Goal: Task Accomplishment & Management: Manage account settings

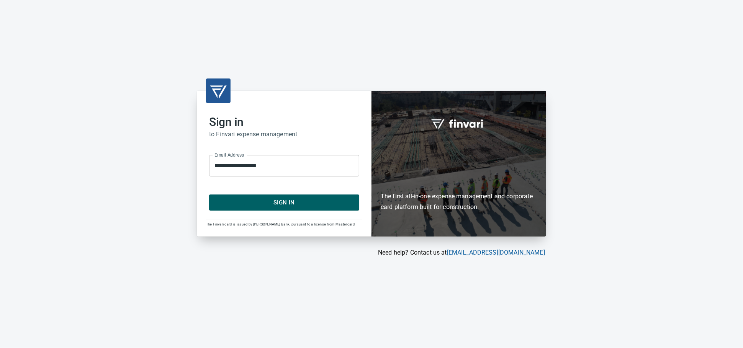
click at [254, 203] on span "Sign In" at bounding box center [284, 203] width 133 height 10
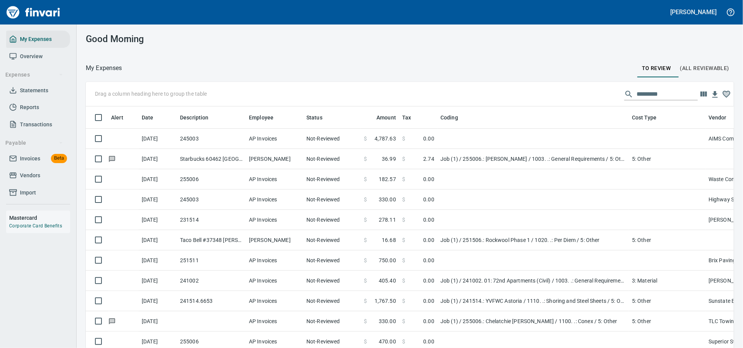
scroll to position [251, 628]
click at [36, 164] on span "Invoices" at bounding box center [30, 159] width 20 height 10
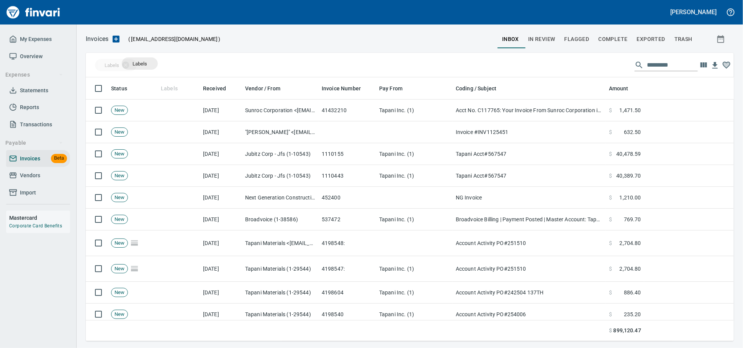
scroll to position [257, 635]
drag, startPoint x: 173, startPoint y: 88, endPoint x: 124, endPoint y: 65, distance: 54.2
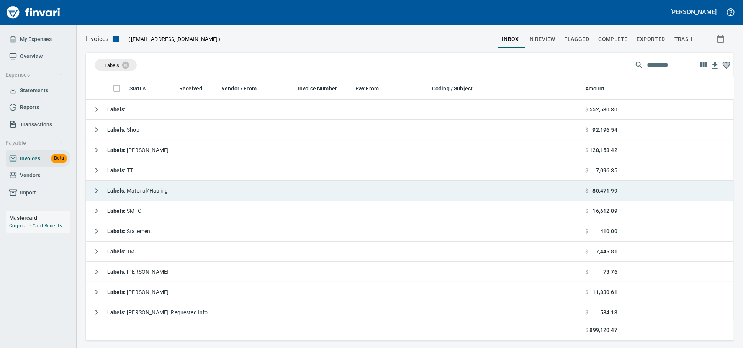
click at [162, 190] on span "Labels : Material/Hauling" at bounding box center [137, 191] width 61 height 6
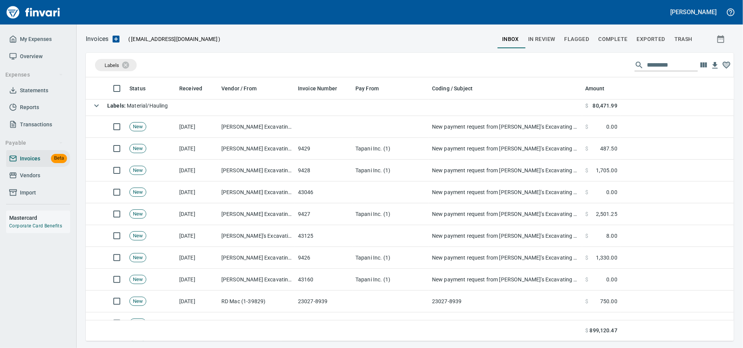
scroll to position [0, 0]
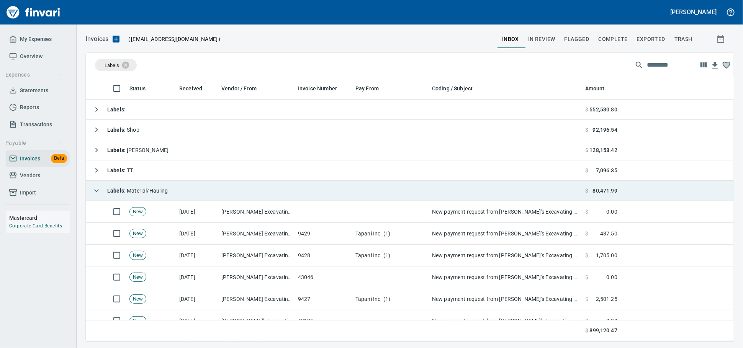
click at [157, 186] on div "Labels : Material/Hauling" at bounding box center [128, 190] width 79 height 15
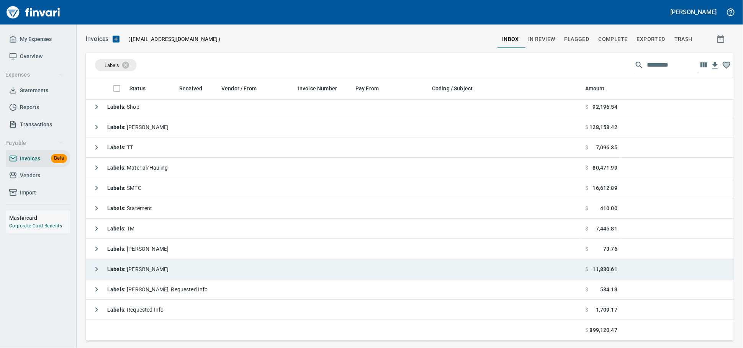
click at [201, 269] on td "Labels : [PERSON_NAME]" at bounding box center [334, 269] width 497 height 20
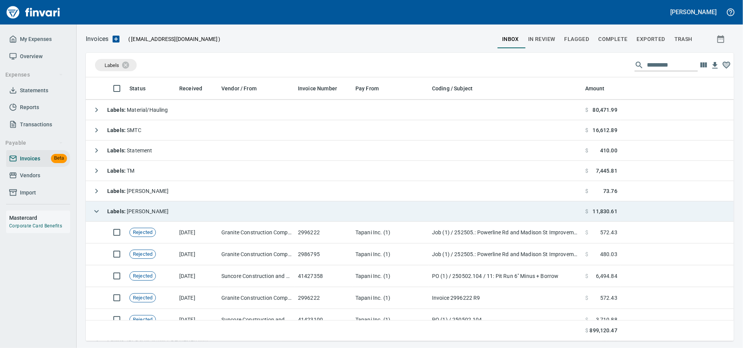
scroll to position [134, 0]
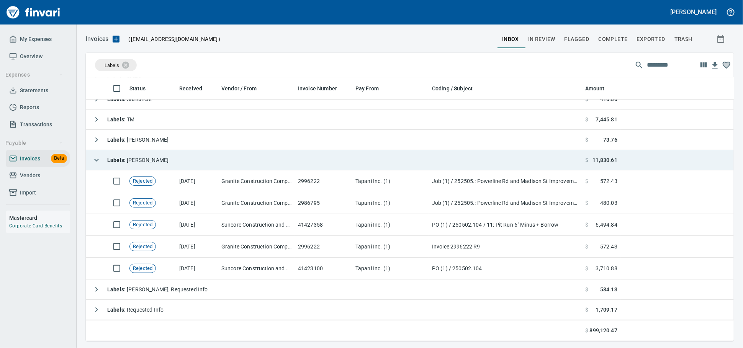
click at [218, 166] on td "Labels : [PERSON_NAME]" at bounding box center [334, 160] width 497 height 20
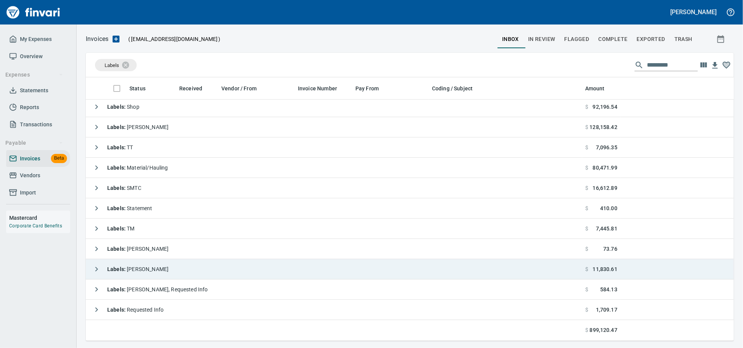
click at [120, 270] on strong "Labels :" at bounding box center [117, 269] width 20 height 6
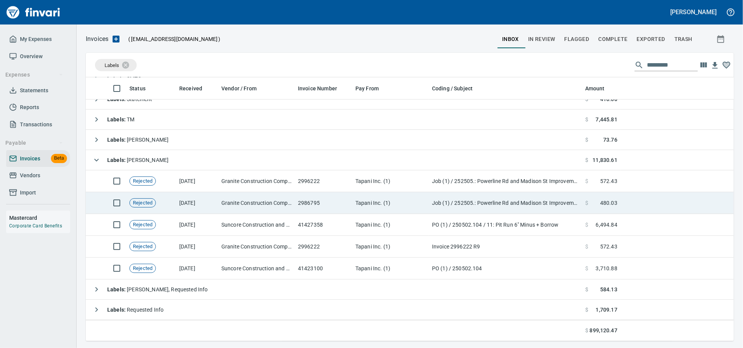
click at [315, 199] on td "2986795" at bounding box center [323, 203] width 57 height 22
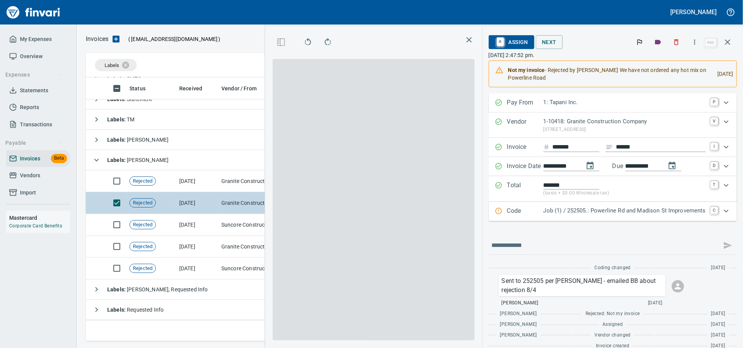
scroll to position [251, 443]
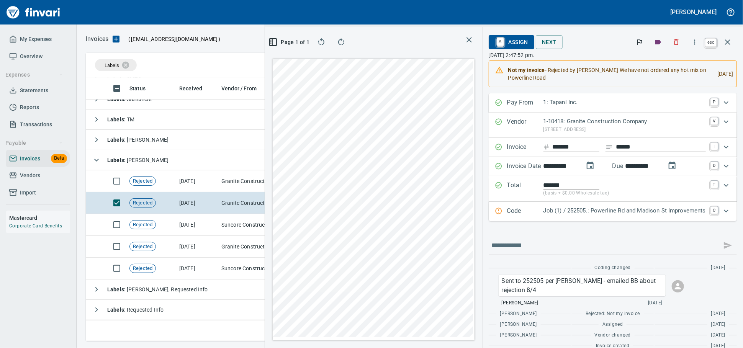
click at [727, 47] on icon "button" at bounding box center [727, 42] width 9 height 9
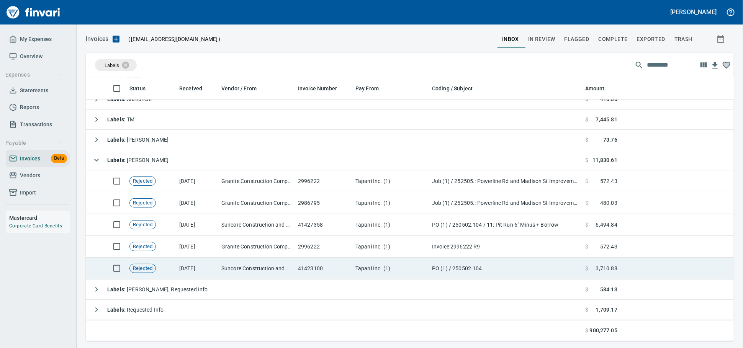
scroll to position [257, 634]
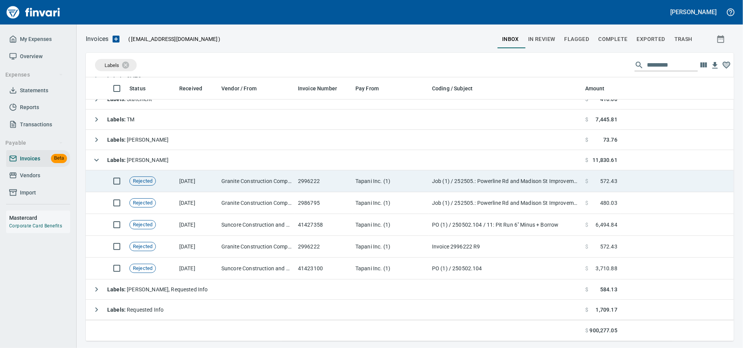
click at [392, 184] on td "Tapani Inc. (1)" at bounding box center [390, 181] width 77 height 22
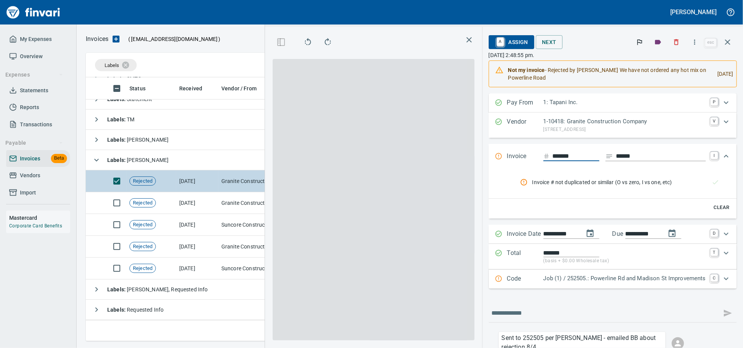
scroll to position [251, 443]
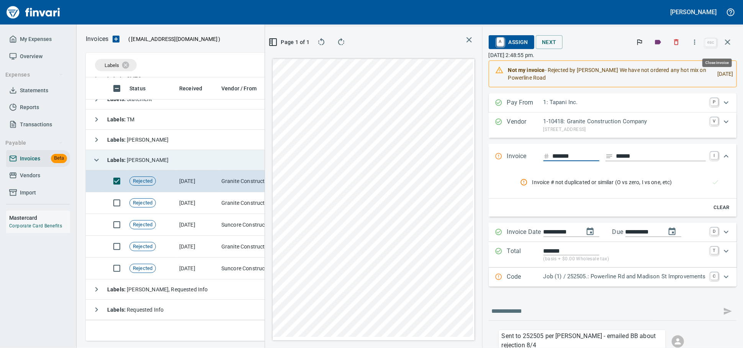
click at [731, 41] on icon "button" at bounding box center [727, 42] width 9 height 9
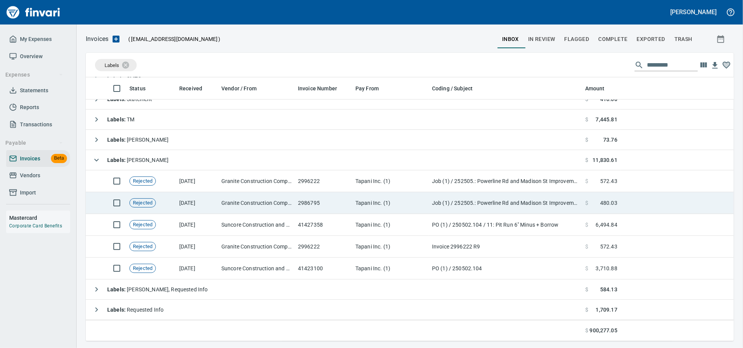
scroll to position [1, 1]
click at [218, 205] on td "[DATE]" at bounding box center [197, 203] width 42 height 22
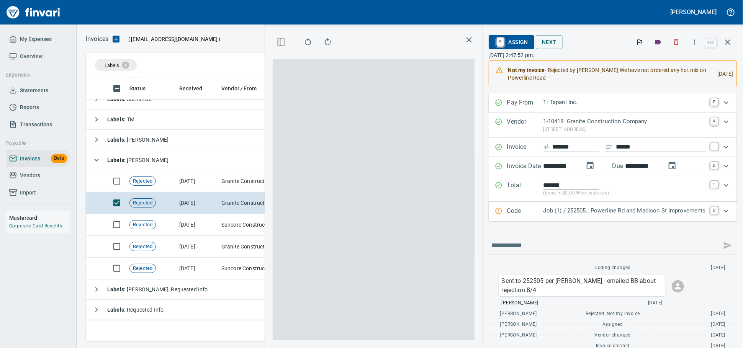
scroll to position [251, 443]
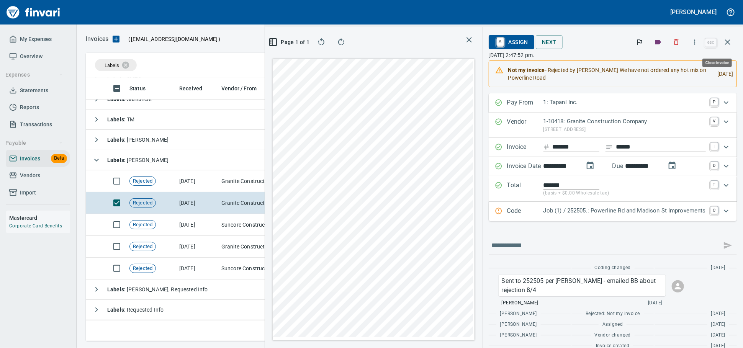
click at [730, 44] on icon "button" at bounding box center [727, 42] width 9 height 9
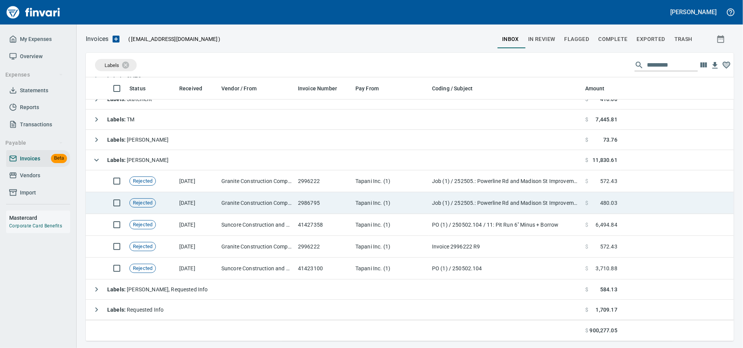
scroll to position [257, 635]
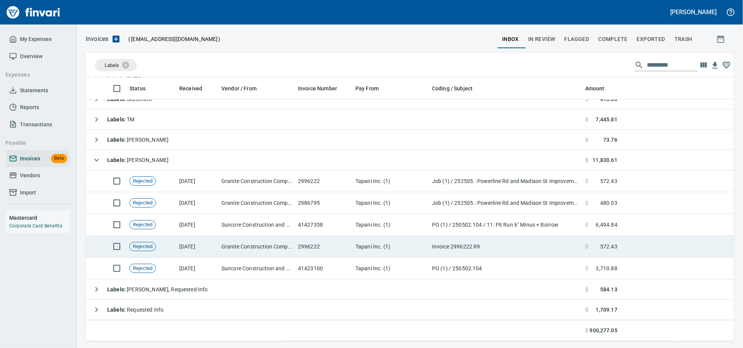
click at [175, 256] on td "Rejected" at bounding box center [151, 247] width 50 height 22
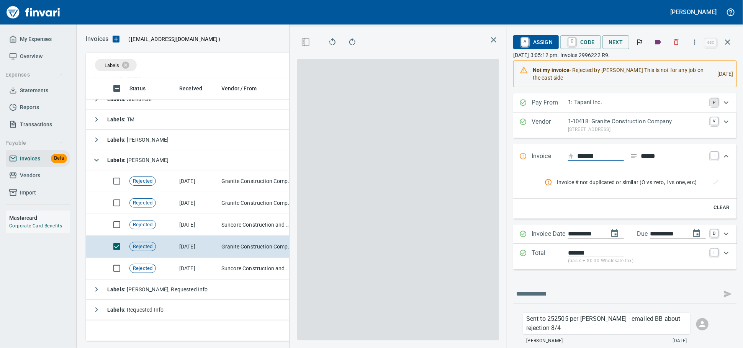
scroll to position [251, 443]
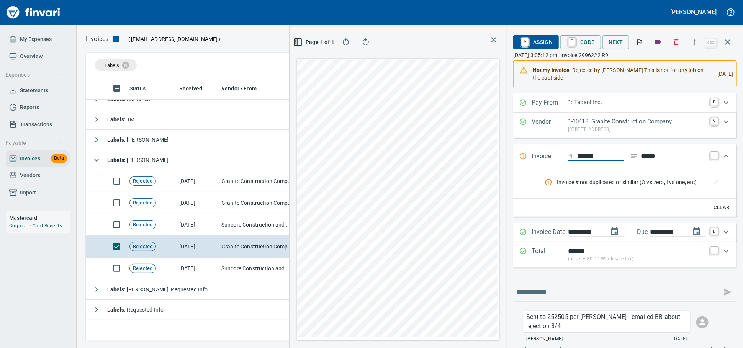
click at [725, 55] on p "[DATE] 3:05:12 pm. Invoice 2996222 R9." at bounding box center [625, 55] width 224 height 8
drag, startPoint x: 730, startPoint y: 41, endPoint x: 284, endPoint y: 49, distance: 446.4
click at [729, 41] on icon "button" at bounding box center [727, 42] width 9 height 9
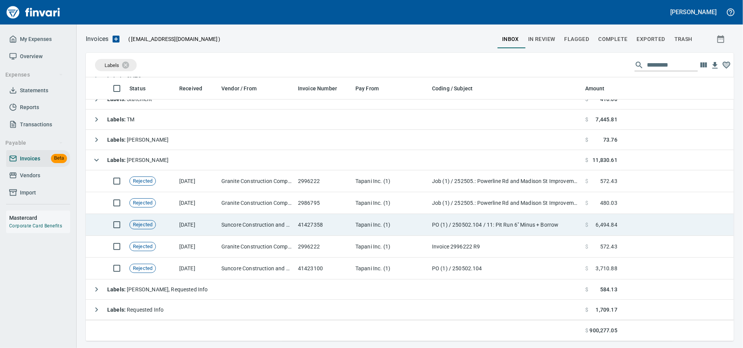
scroll to position [1, 1]
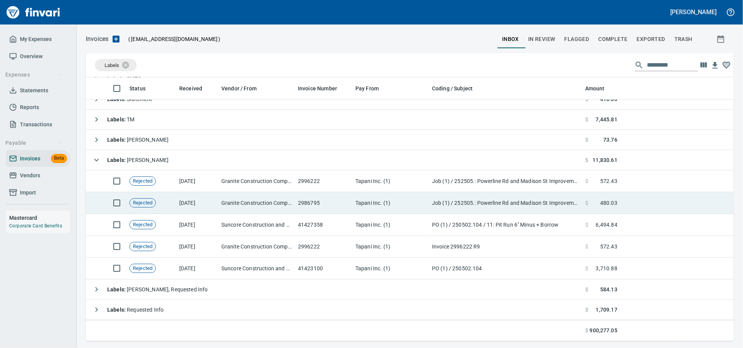
click at [270, 211] on td "Granite Construction Company (1-10418)" at bounding box center [256, 203] width 77 height 22
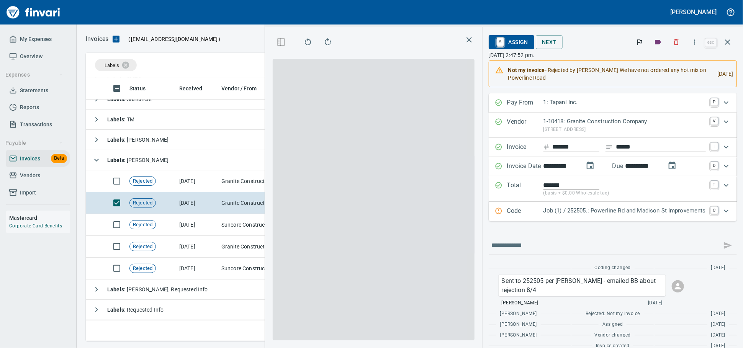
scroll to position [251, 443]
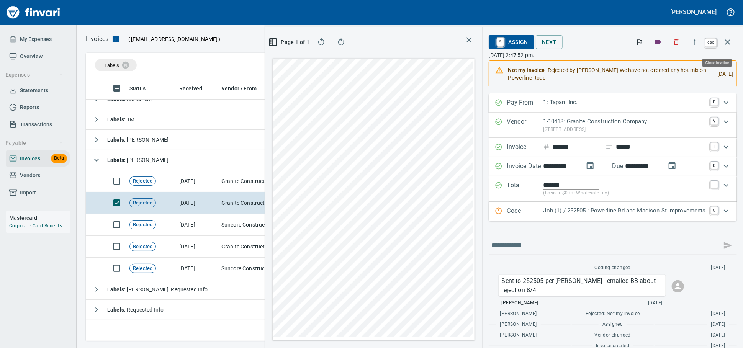
click at [721, 49] on button "button" at bounding box center [728, 42] width 18 height 18
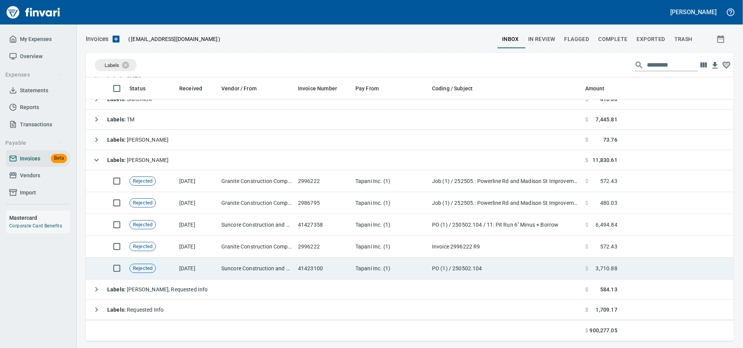
scroll to position [1, 1]
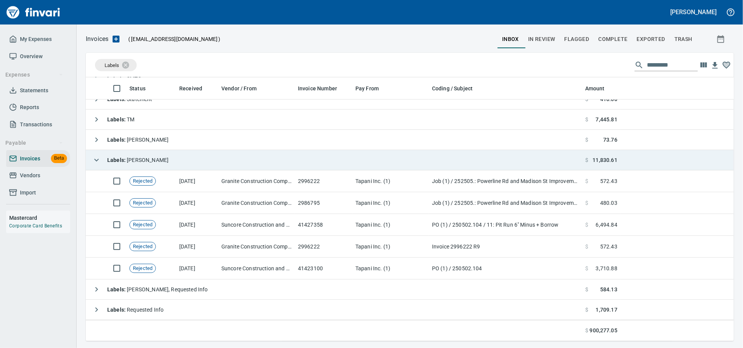
click at [151, 162] on td "Labels : [PERSON_NAME]" at bounding box center [334, 160] width 497 height 20
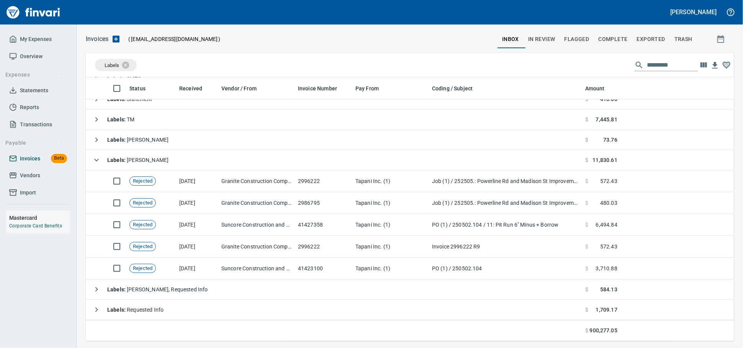
scroll to position [25, 0]
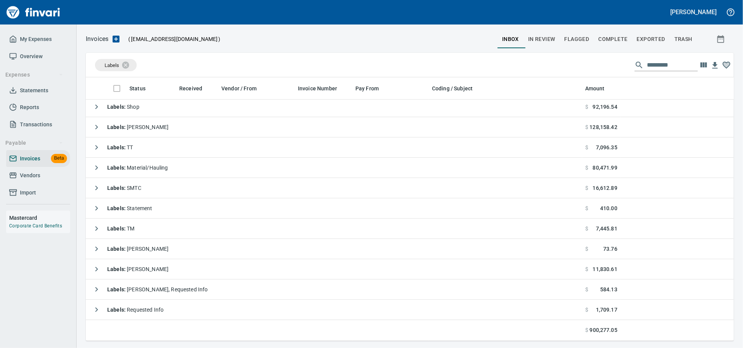
click at [32, 180] on span "Vendors" at bounding box center [30, 176] width 20 height 10
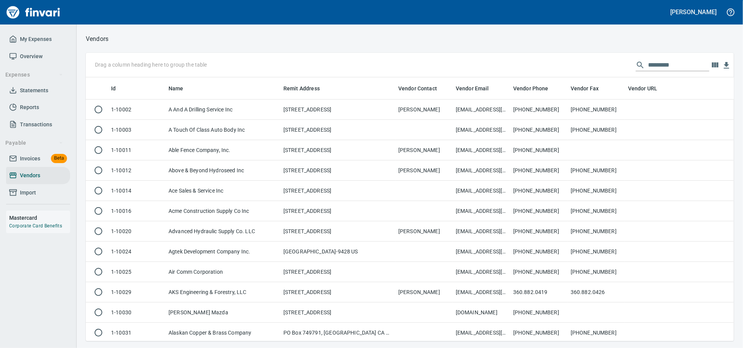
scroll to position [257, 635]
click at [636, 61] on icon at bounding box center [640, 65] width 9 height 9
click at [655, 65] on input "text" at bounding box center [678, 65] width 61 height 12
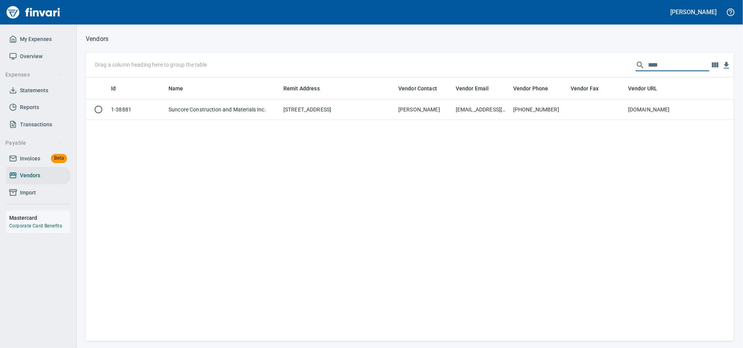
scroll to position [1, 1]
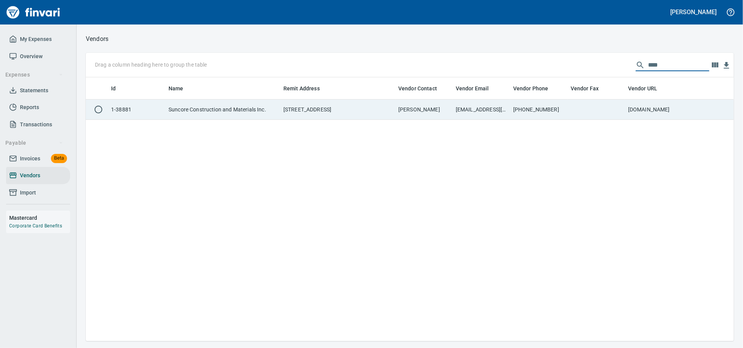
type input "****"
click at [252, 115] on td "Suncore Construction and Materials Inc." at bounding box center [223, 110] width 115 height 20
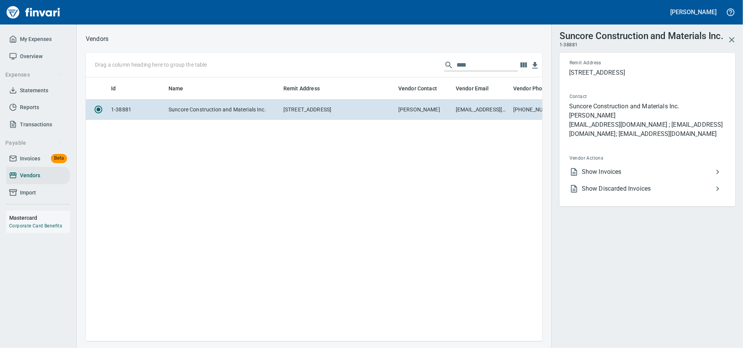
scroll to position [251, 450]
click at [618, 177] on span "Show Invoices" at bounding box center [647, 171] width 131 height 9
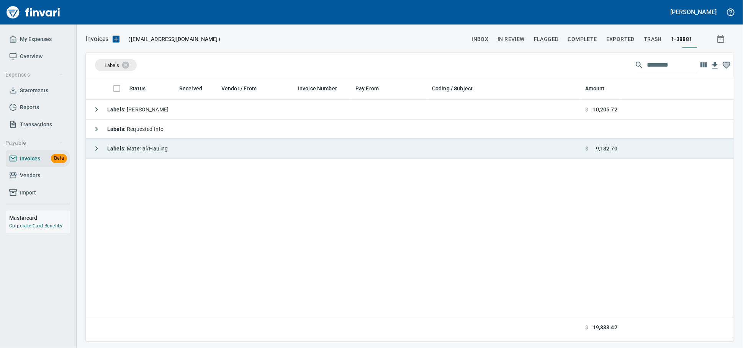
scroll to position [257, 641]
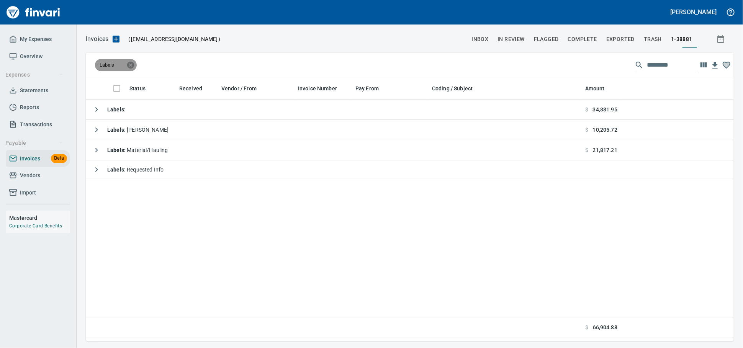
click at [133, 64] on icon at bounding box center [130, 65] width 8 height 8
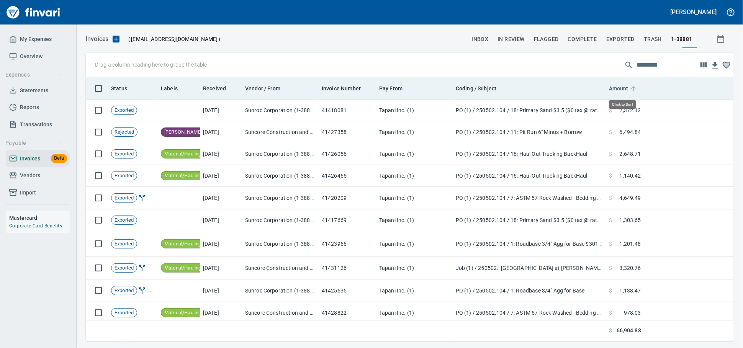
click at [625, 90] on span "Amount" at bounding box center [619, 88] width 20 height 9
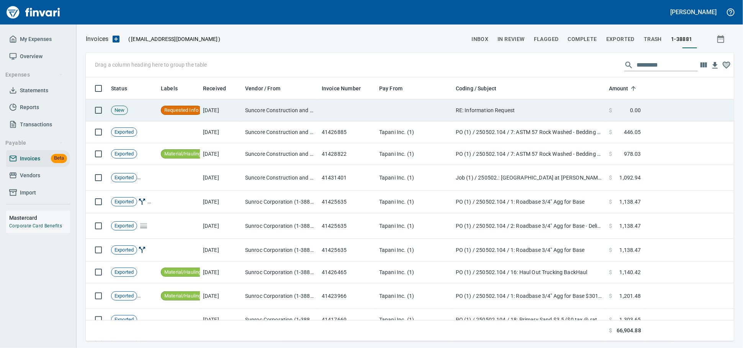
click at [619, 110] on span at bounding box center [621, 111] width 18 height 8
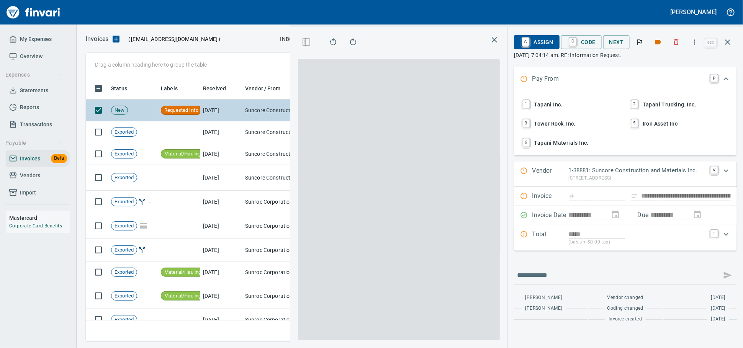
scroll to position [251, 443]
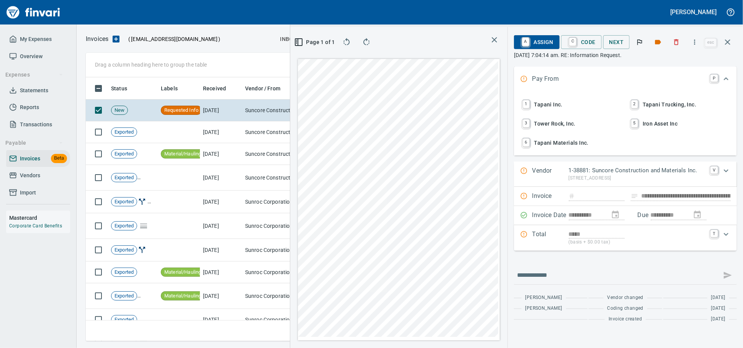
click at [731, 45] on icon "button" at bounding box center [727, 42] width 9 height 9
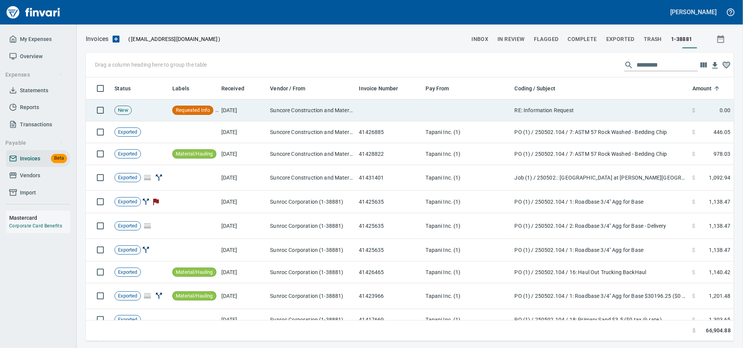
scroll to position [257, 635]
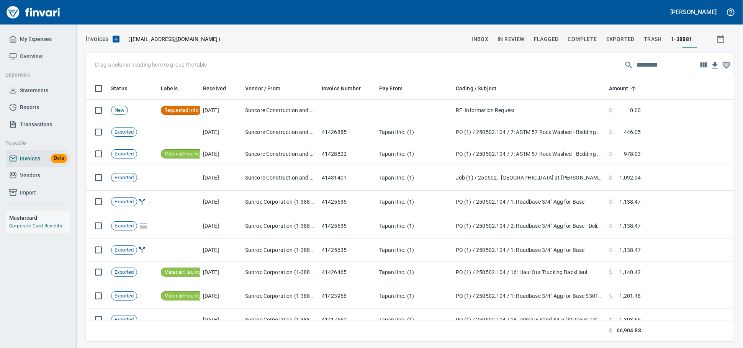
click at [48, 180] on span "Vendors" at bounding box center [38, 176] width 58 height 10
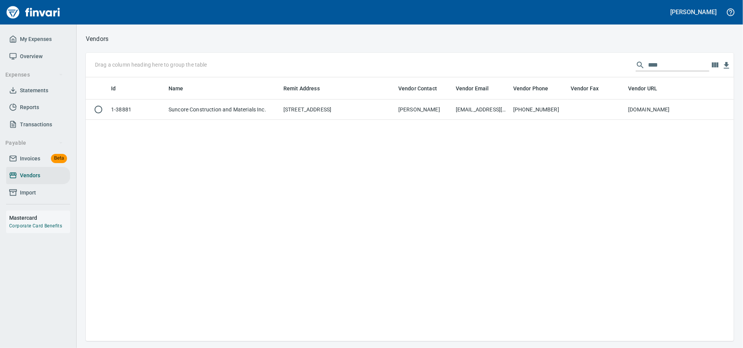
scroll to position [257, 641]
drag, startPoint x: 673, startPoint y: 64, endPoint x: 477, endPoint y: 66, distance: 196.2
click at [484, 67] on div "Drag a column heading here to group the table ****" at bounding box center [410, 65] width 648 height 25
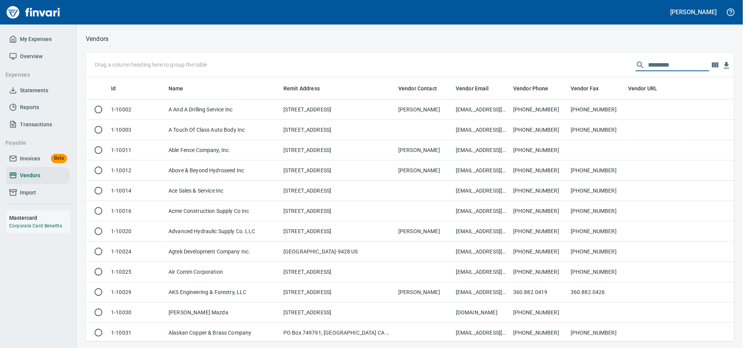
scroll to position [257, 635]
click at [21, 164] on span "Invoices" at bounding box center [30, 159] width 20 height 10
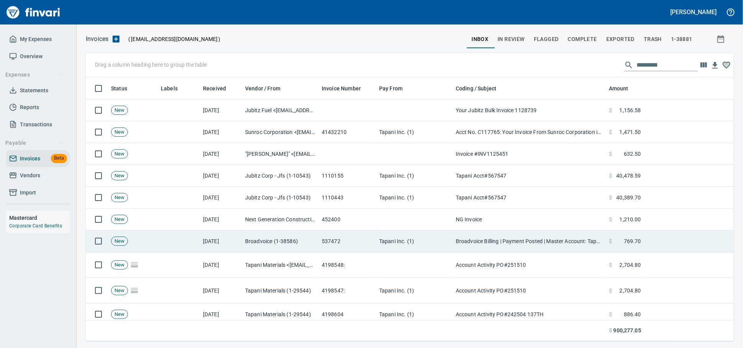
scroll to position [257, 635]
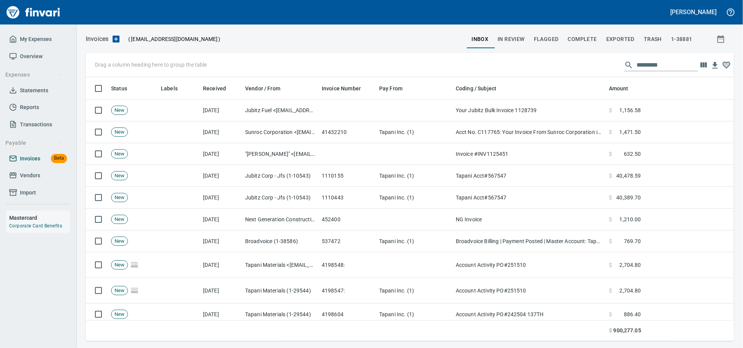
click at [40, 164] on span "Invoices" at bounding box center [30, 159] width 20 height 10
drag, startPoint x: 166, startPoint y: 93, endPoint x: 118, endPoint y: 64, distance: 55.3
